Goal: Navigation & Orientation: Find specific page/section

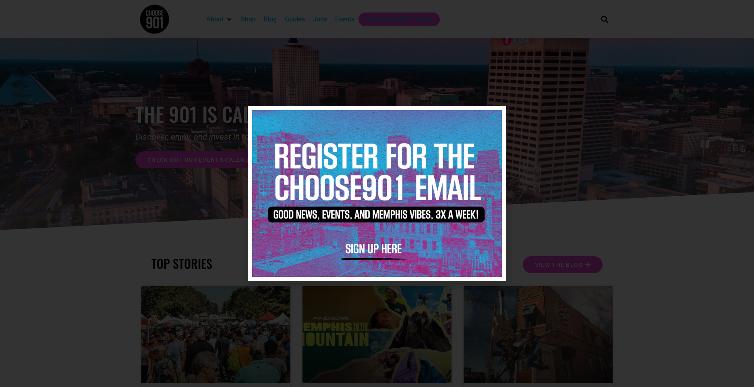
click at [495, 117] on icon "Close" at bounding box center [495, 117] width 6 height 6
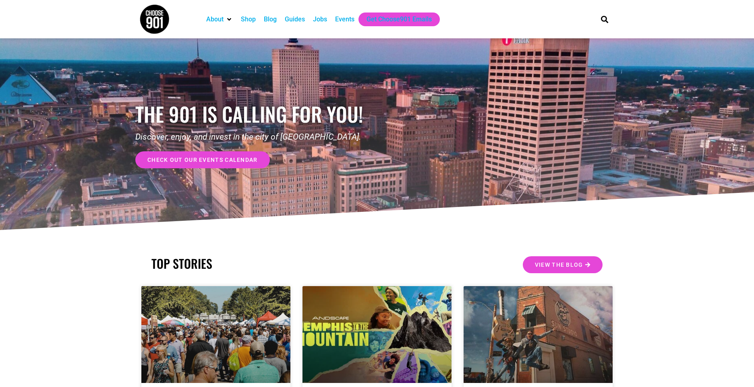
click at [345, 16] on div "Events" at bounding box center [344, 20] width 19 height 10
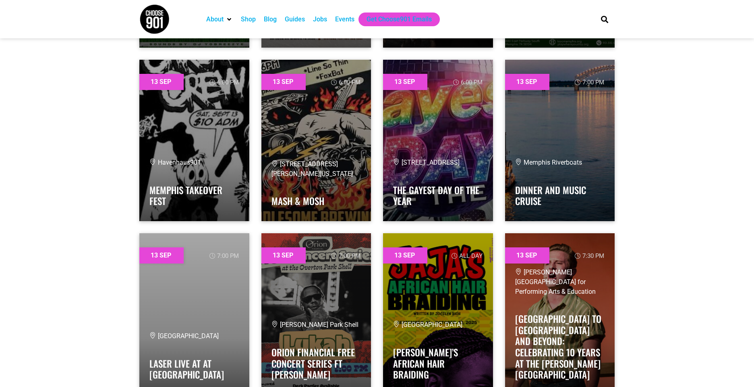
scroll to position [6151, 0]
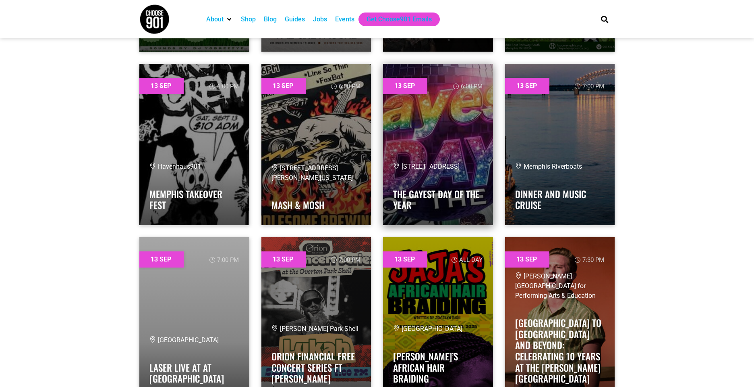
click at [469, 139] on link at bounding box center [438, 144] width 110 height 161
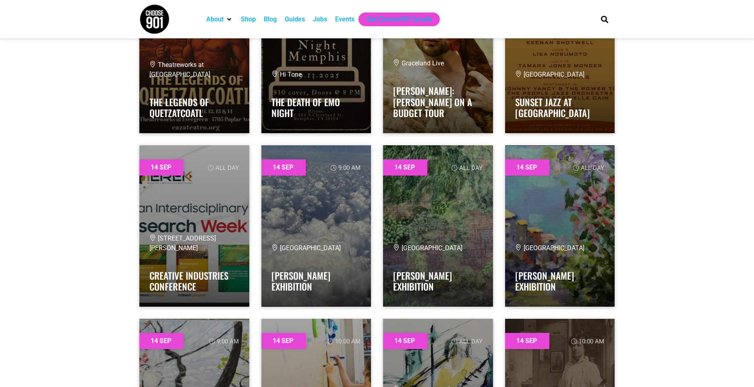
scroll to position [6766, 0]
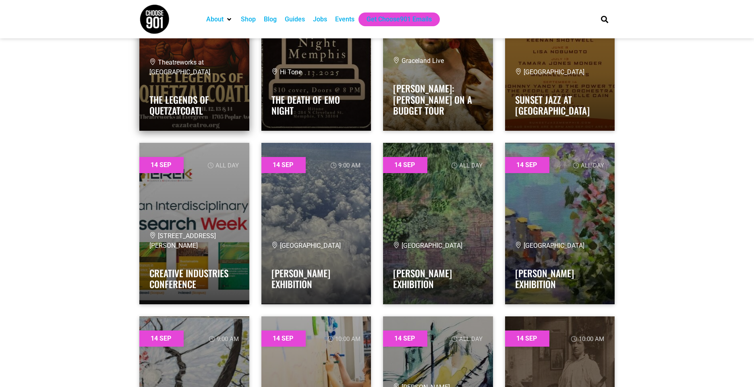
click at [146, 111] on link at bounding box center [194, 49] width 110 height 161
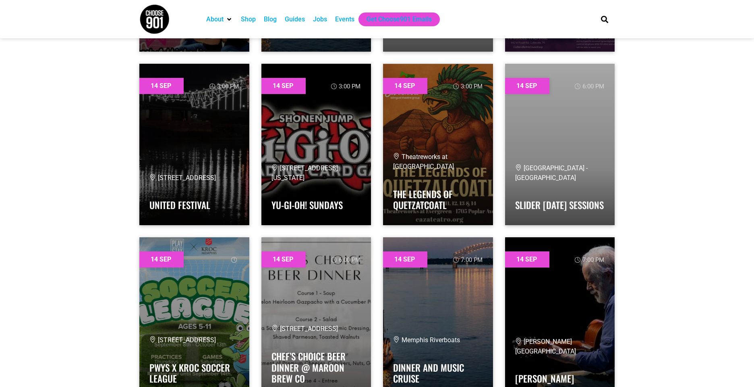
scroll to position [7891, 0]
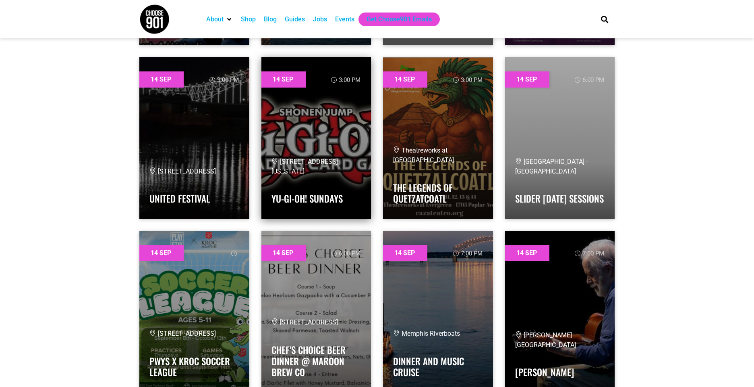
click at [283, 105] on link at bounding box center [317, 137] width 110 height 161
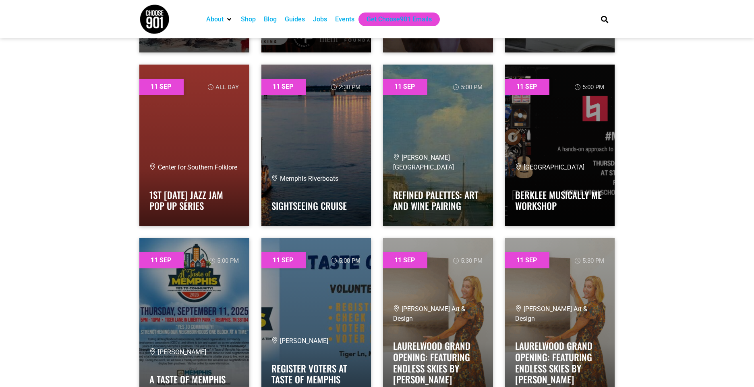
scroll to position [0, 0]
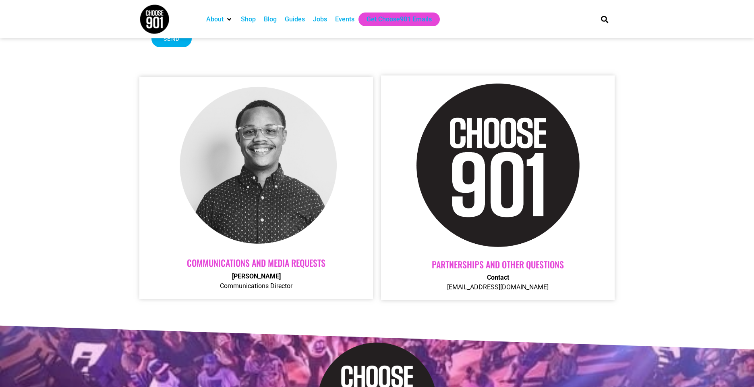
scroll to position [274, 0]
